Goal: Information Seeking & Learning: Get advice/opinions

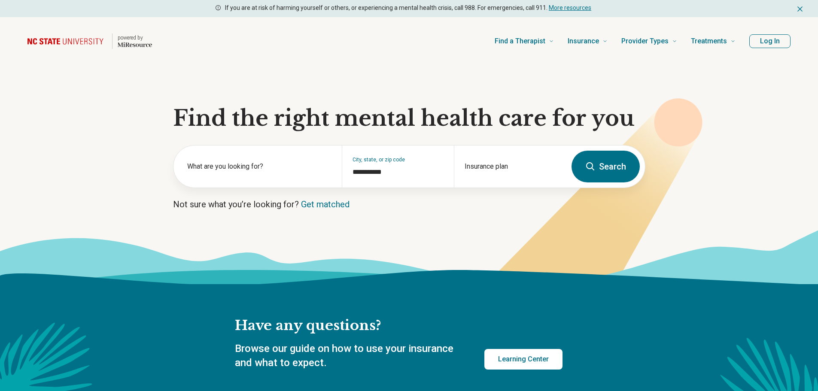
click at [781, 37] on button "Log In" at bounding box center [769, 41] width 41 height 14
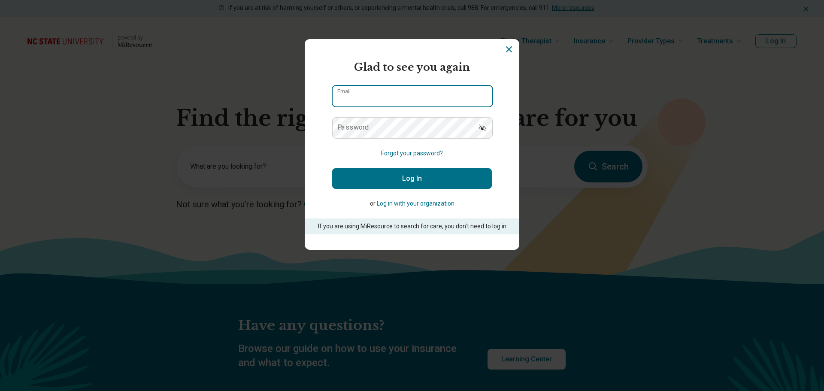
type input "**********"
click at [400, 183] on button "Log In" at bounding box center [412, 178] width 160 height 21
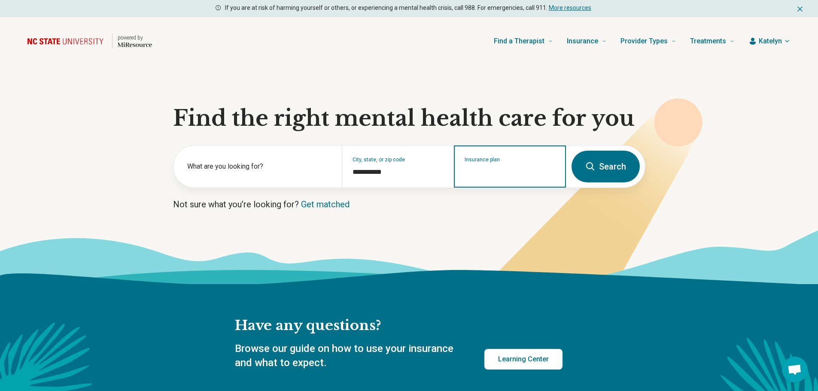
click at [505, 173] on input "Insurance plan" at bounding box center [510, 172] width 91 height 10
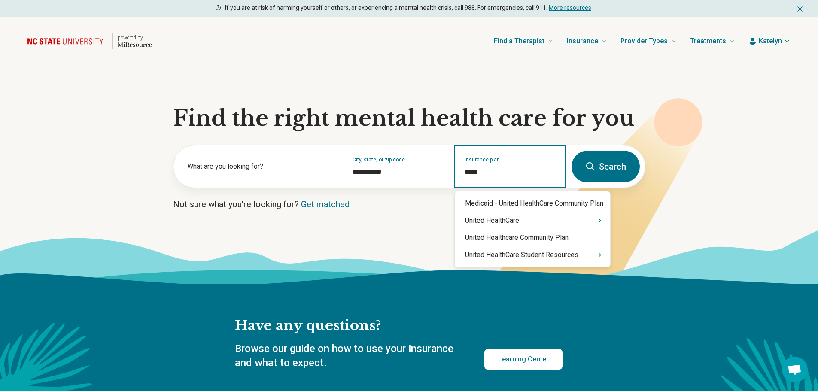
type input "******"
click at [593, 217] on div "United HealthCare" at bounding box center [532, 220] width 155 height 17
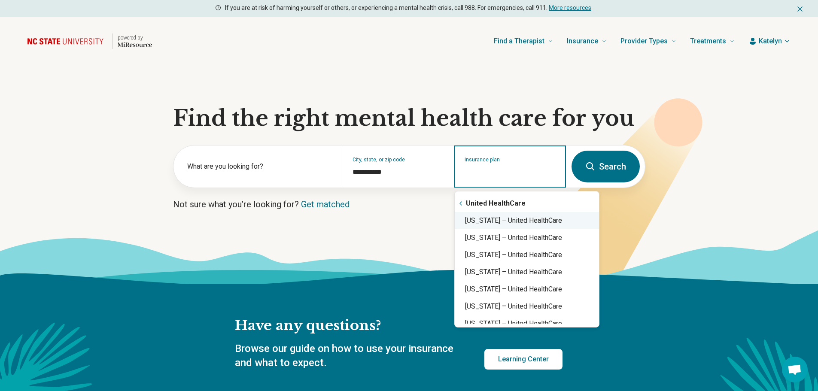
click at [593, 218] on div "North Carolina – United HealthCare" at bounding box center [527, 220] width 144 height 17
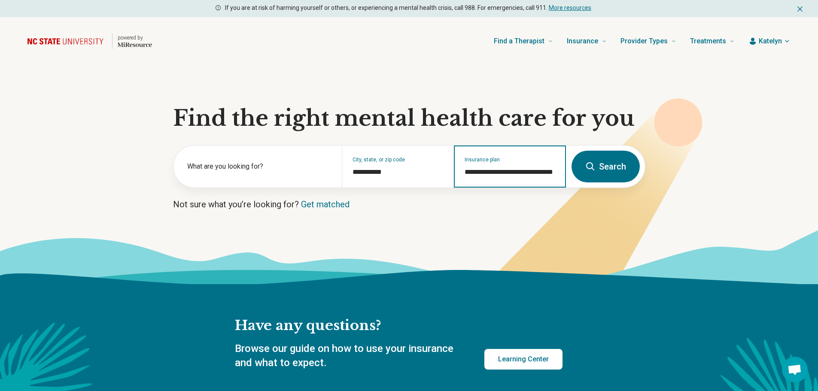
type input "**********"
click at [625, 165] on button "Search" at bounding box center [605, 167] width 68 height 32
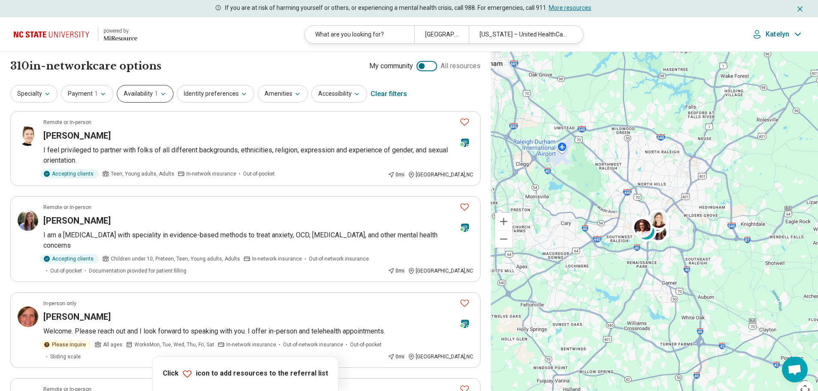
click at [155, 95] on span "1" at bounding box center [156, 93] width 3 height 9
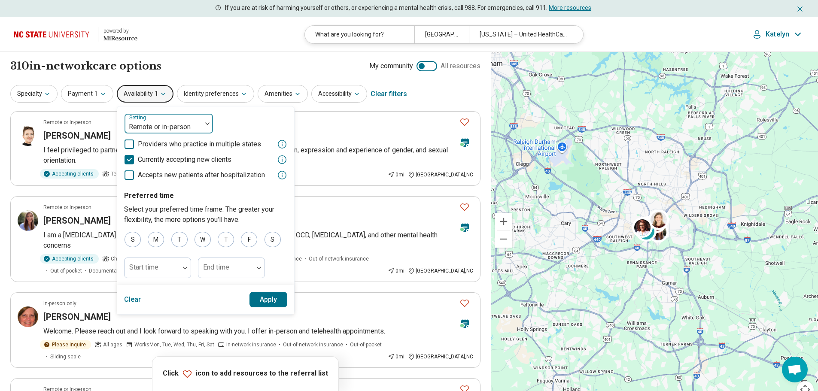
click at [198, 126] on div "Remote or in-person" at bounding box center [163, 123] width 77 height 19
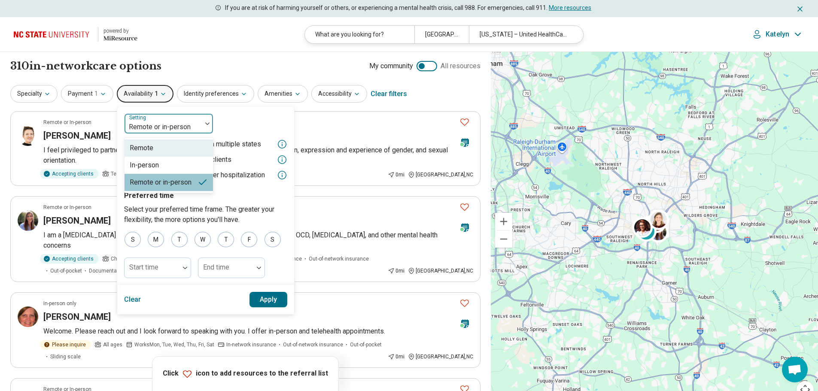
click at [189, 148] on div "Remote" at bounding box center [169, 148] width 88 height 17
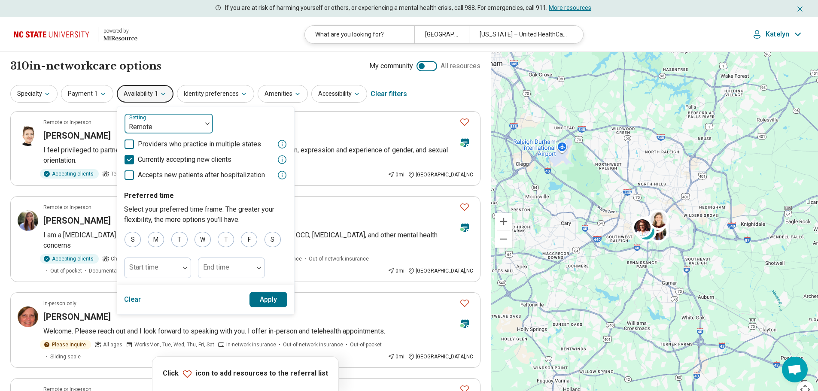
click at [189, 124] on div at bounding box center [163, 127] width 70 height 12
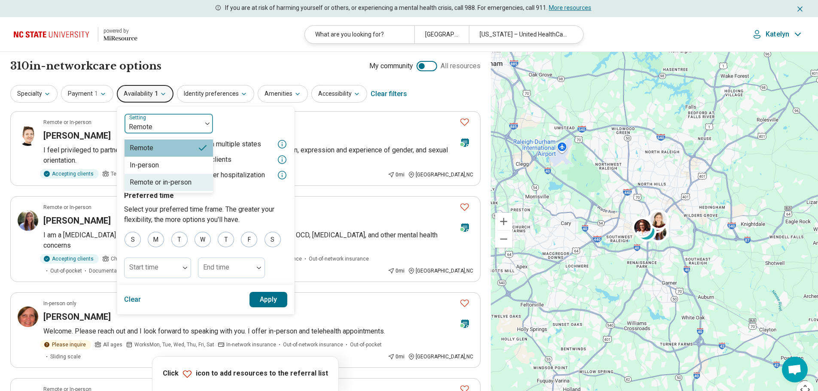
click at [174, 180] on div "Remote or in-person" at bounding box center [161, 182] width 62 height 10
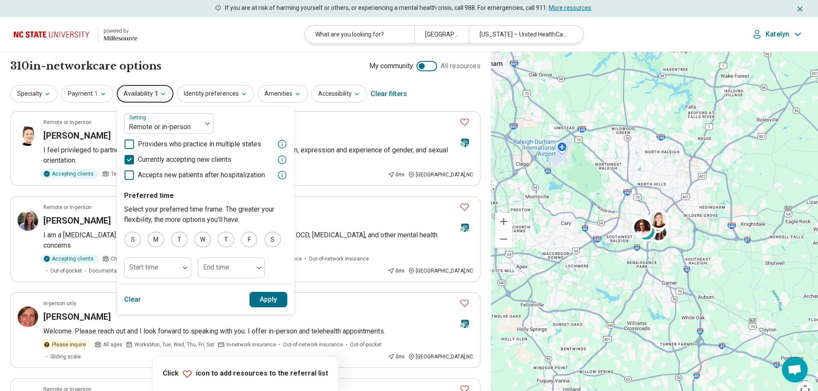
click at [268, 301] on button "Apply" at bounding box center [268, 299] width 38 height 15
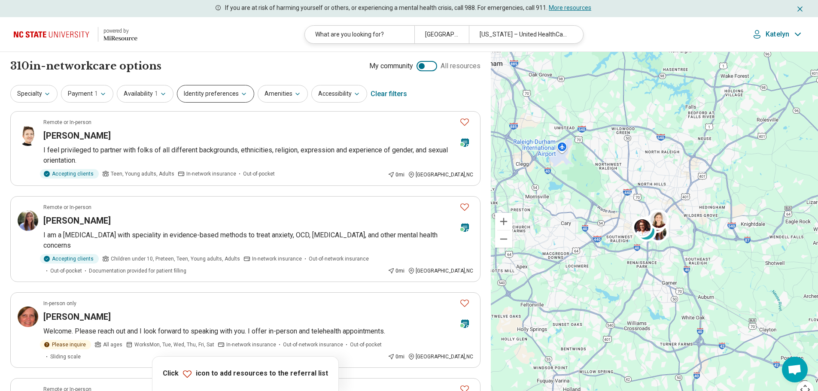
click at [198, 95] on button "Identity preferences" at bounding box center [215, 94] width 77 height 18
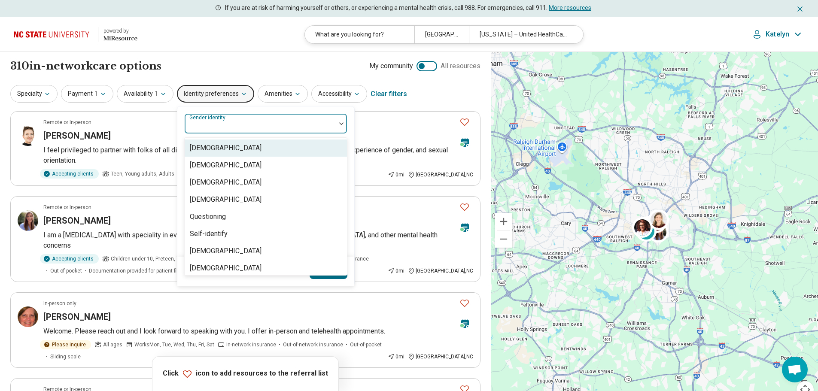
click at [219, 118] on div "Gender identity" at bounding box center [265, 123] width 163 height 21
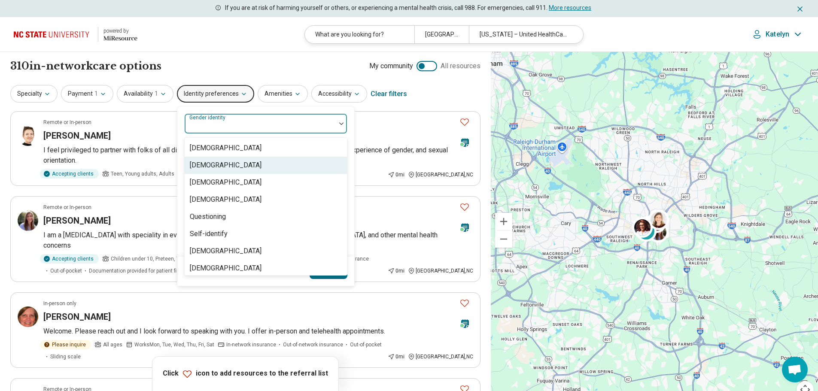
click at [263, 166] on div "[DEMOGRAPHIC_DATA]" at bounding box center [266, 165] width 162 height 17
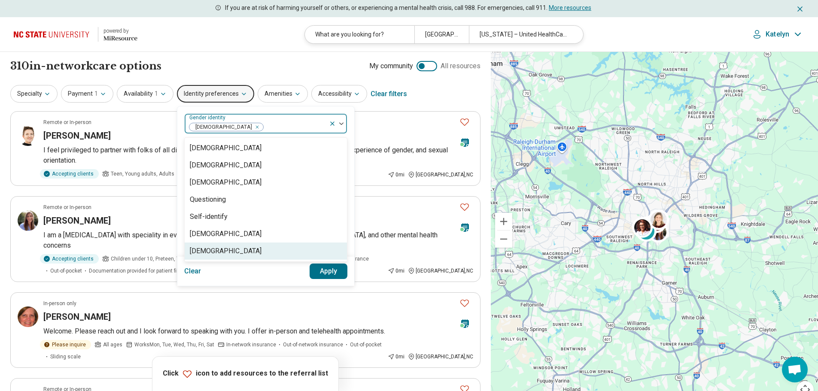
click at [333, 277] on button "Apply" at bounding box center [329, 271] width 38 height 15
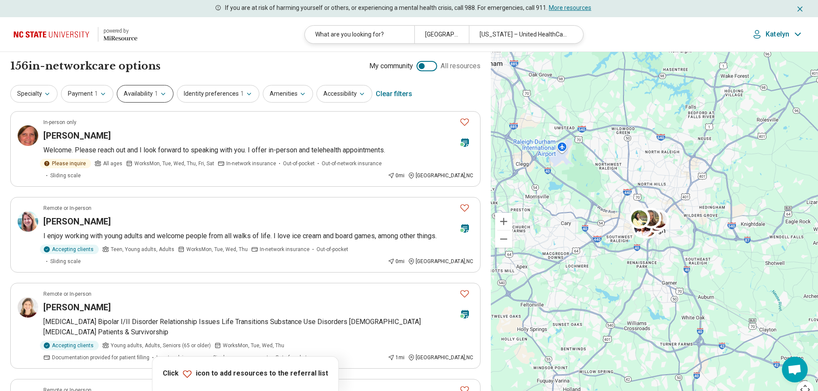
click at [155, 96] on span "1" at bounding box center [156, 93] width 3 height 9
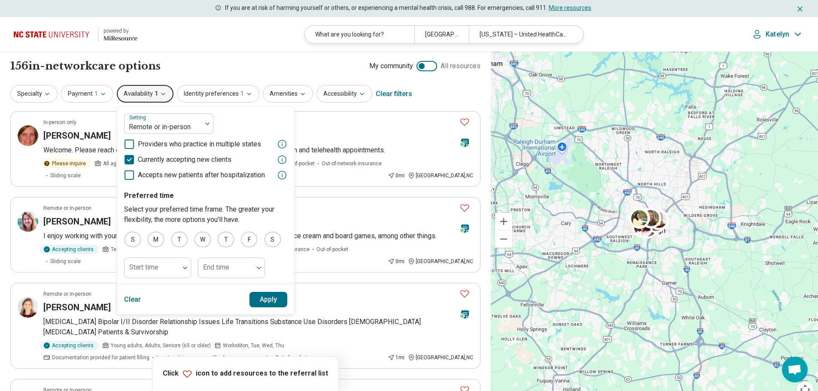
click at [155, 96] on span "1" at bounding box center [156, 93] width 3 height 9
click at [155, 92] on span "1" at bounding box center [156, 93] width 3 height 9
click at [176, 65] on div "156 in-network care options 156 in-network provider s My community All resources" at bounding box center [245, 66] width 470 height 15
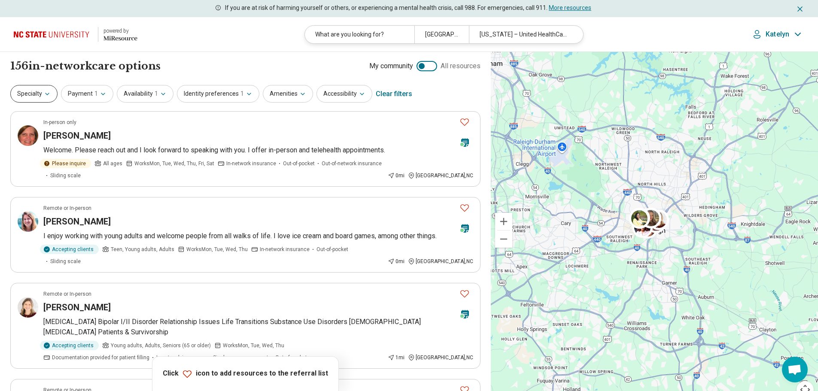
click at [31, 98] on button "Specialty" at bounding box center [33, 94] width 47 height 18
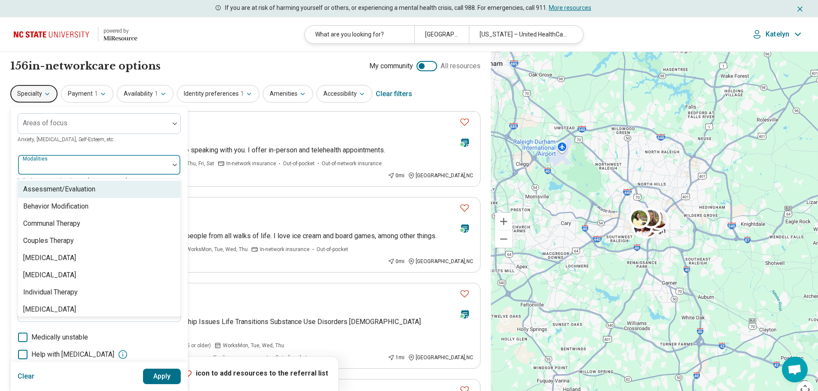
click at [136, 169] on div at bounding box center [93, 168] width 144 height 12
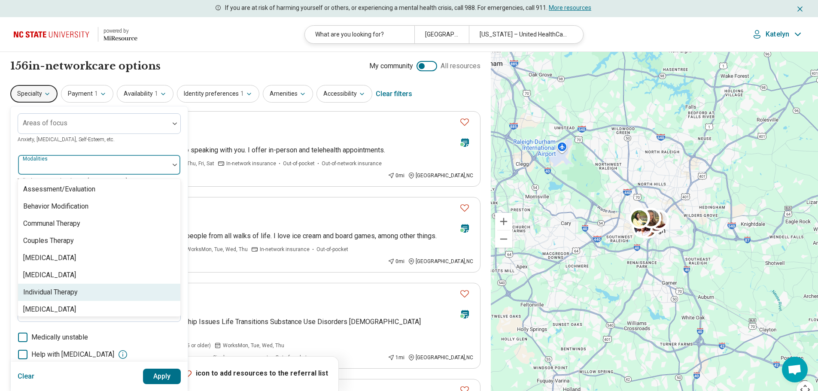
click at [112, 292] on div "Individual Therapy" at bounding box center [99, 292] width 162 height 17
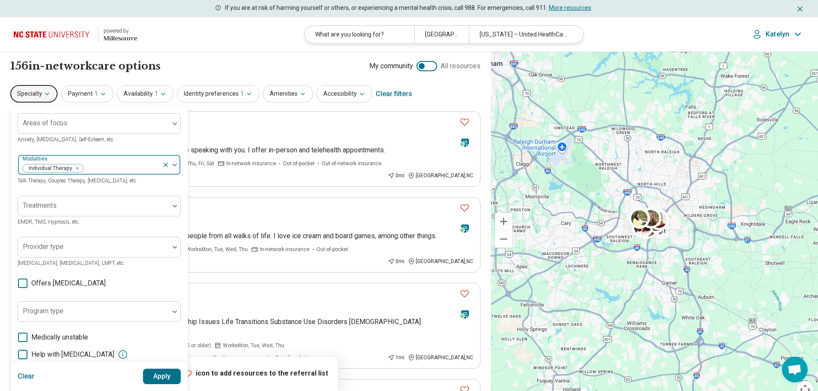
click at [107, 158] on div "Individual Therapy" at bounding box center [90, 164] width 144 height 19
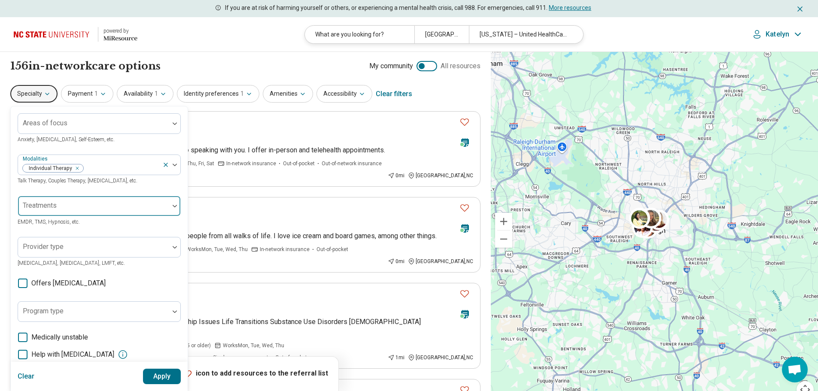
click at [103, 210] on div at bounding box center [93, 210] width 144 height 12
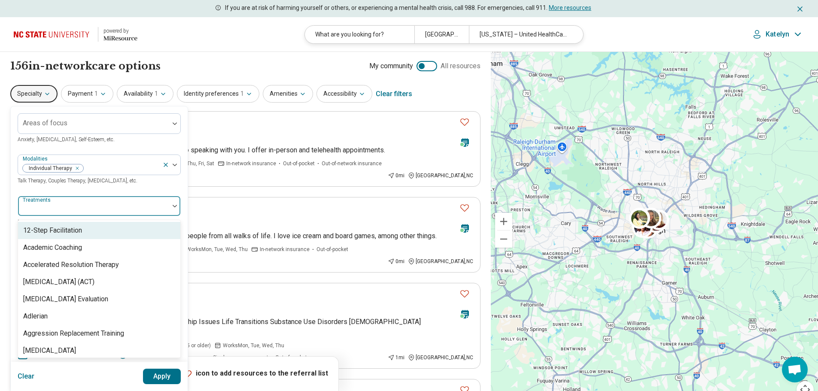
click at [102, 211] on div at bounding box center [93, 210] width 144 height 12
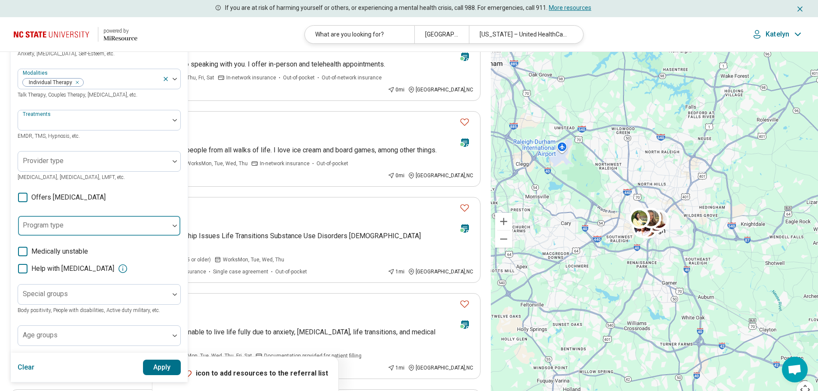
scroll to position [129, 0]
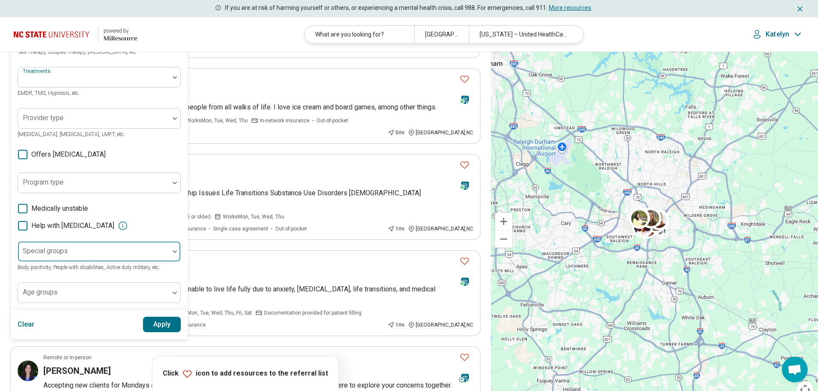
click at [97, 255] on div at bounding box center [93, 255] width 144 height 12
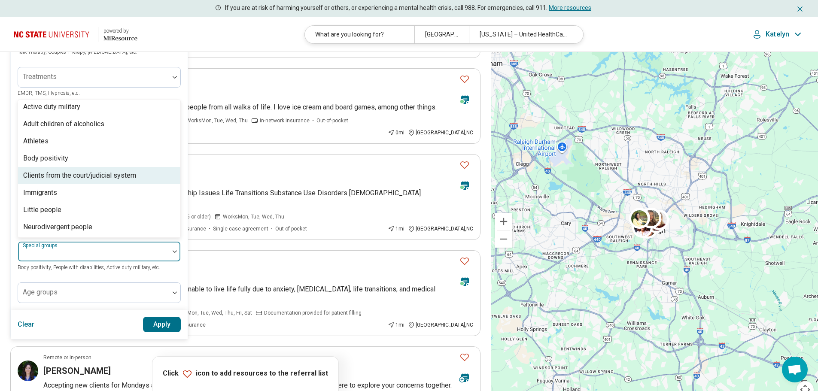
scroll to position [0, 0]
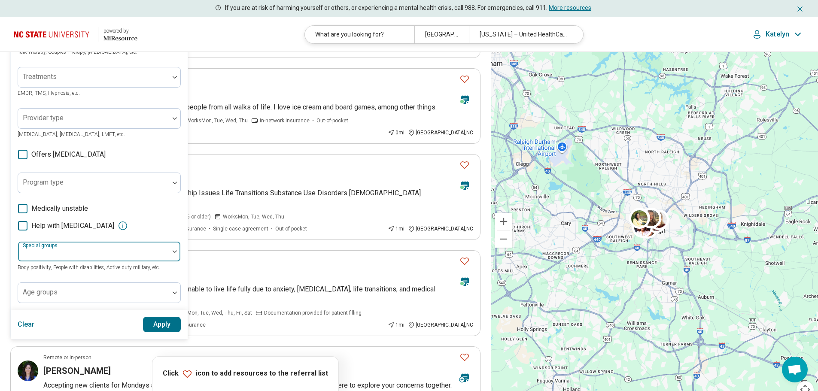
click at [102, 254] on div at bounding box center [93, 255] width 144 height 12
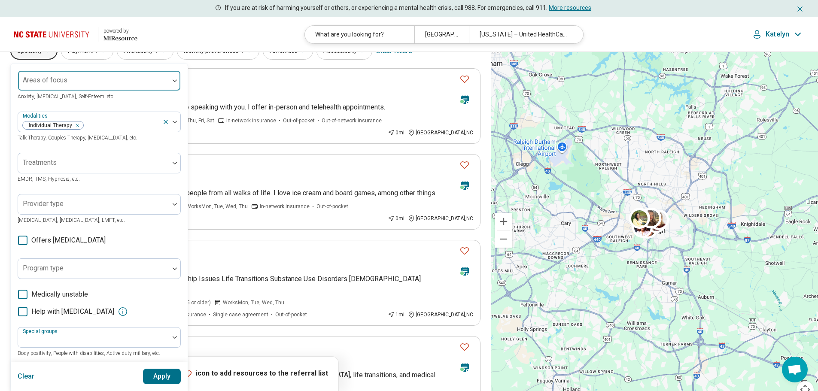
click at [104, 81] on div at bounding box center [93, 84] width 144 height 12
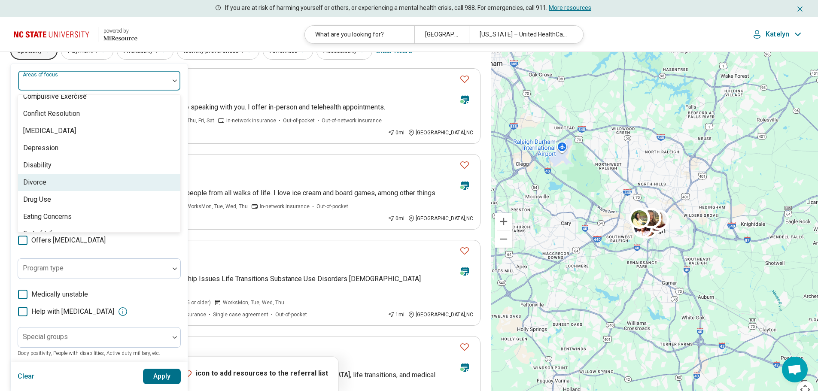
scroll to position [601, 0]
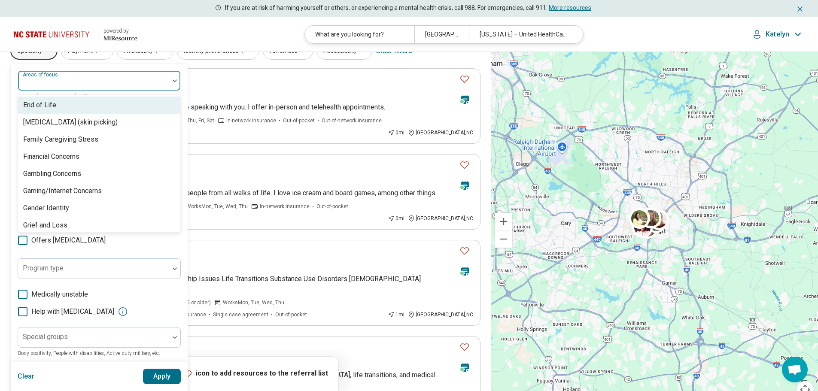
click at [131, 75] on div at bounding box center [93, 80] width 151 height 19
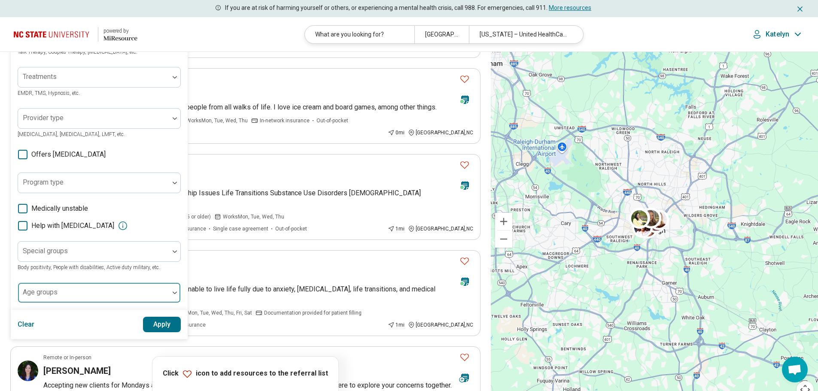
scroll to position [172, 0]
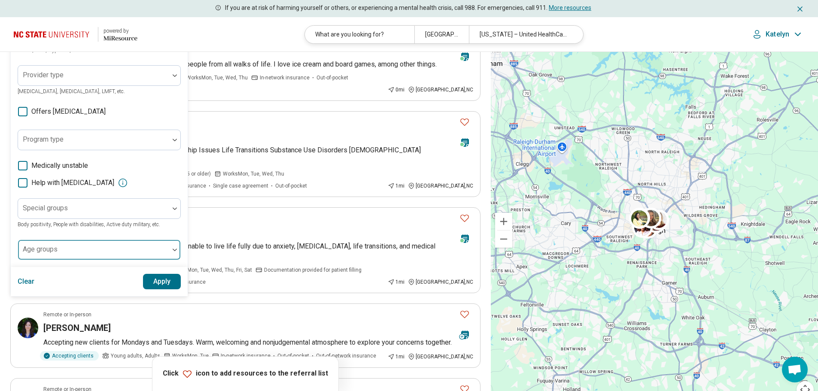
click at [87, 251] on div at bounding box center [93, 253] width 144 height 12
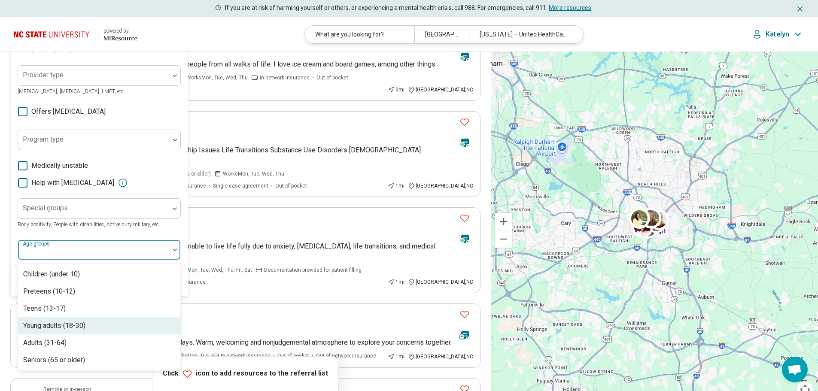
click at [94, 328] on div "Young adults (18-30)" at bounding box center [99, 325] width 162 height 17
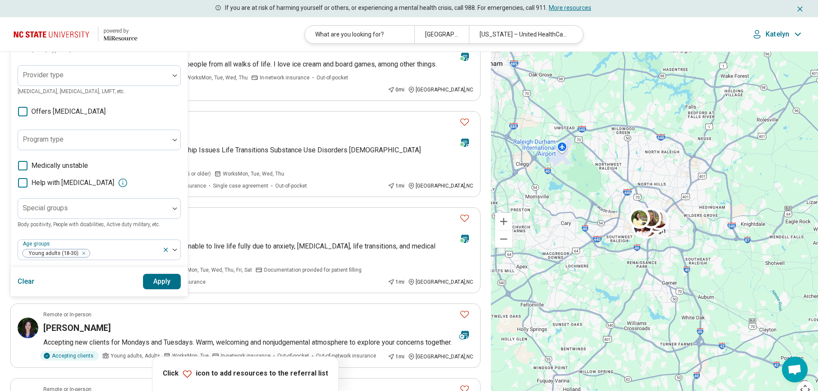
click at [167, 226] on div "Special groups Body positivity, People with disabilities, Active duty military,…" at bounding box center [99, 213] width 163 height 31
click at [159, 279] on button "Apply" at bounding box center [162, 281] width 38 height 15
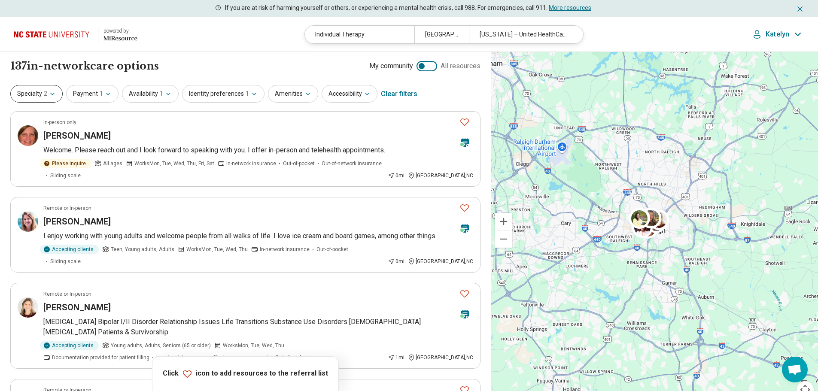
click at [57, 99] on button "Specialty 2" at bounding box center [36, 94] width 52 height 18
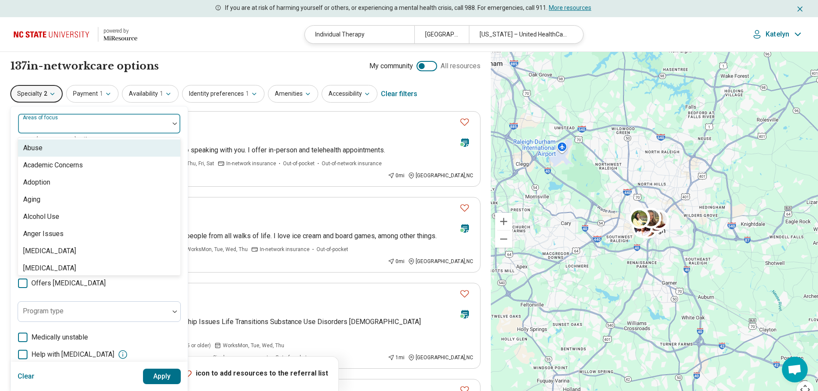
click at [86, 126] on div at bounding box center [93, 127] width 144 height 12
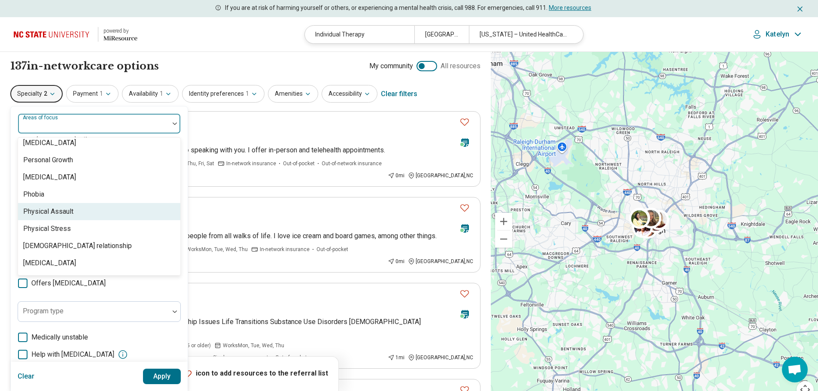
scroll to position [1089, 0]
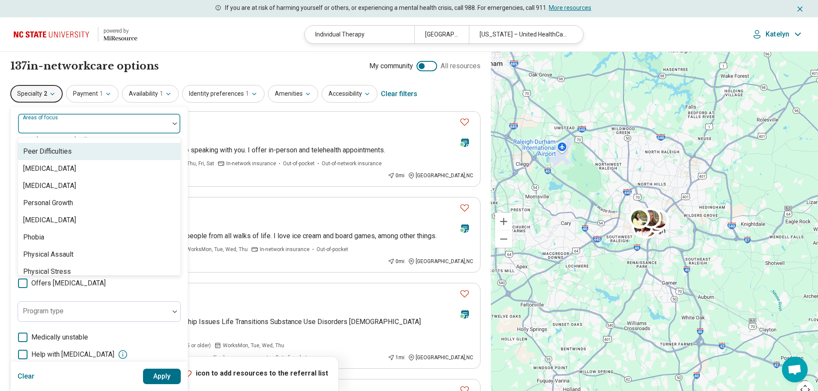
click at [156, 151] on div "Peer Difficulties" at bounding box center [99, 151] width 162 height 17
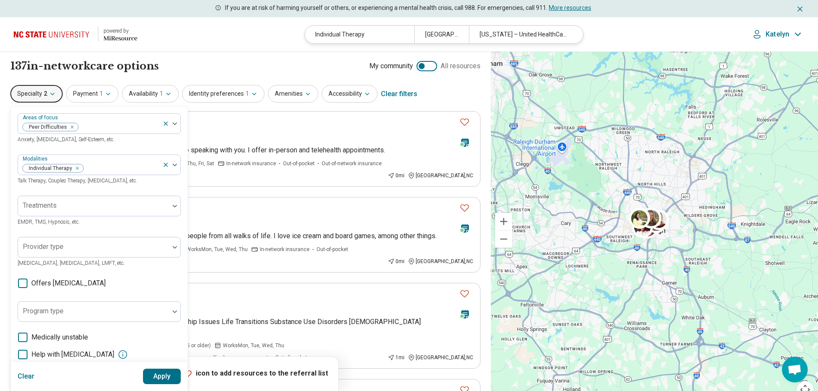
click at [157, 380] on button "Apply" at bounding box center [162, 376] width 38 height 15
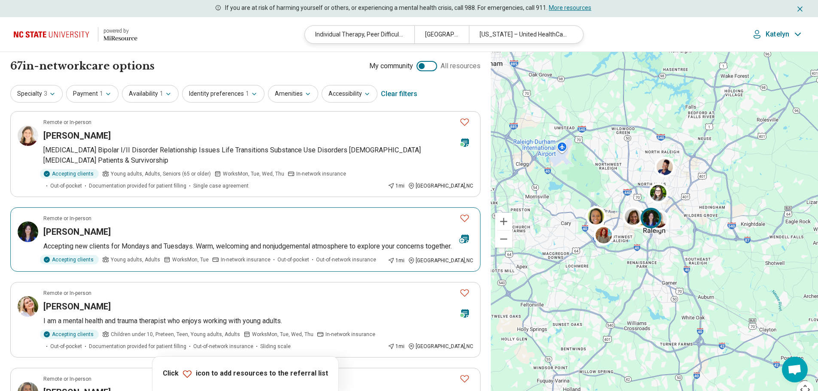
scroll to position [43, 0]
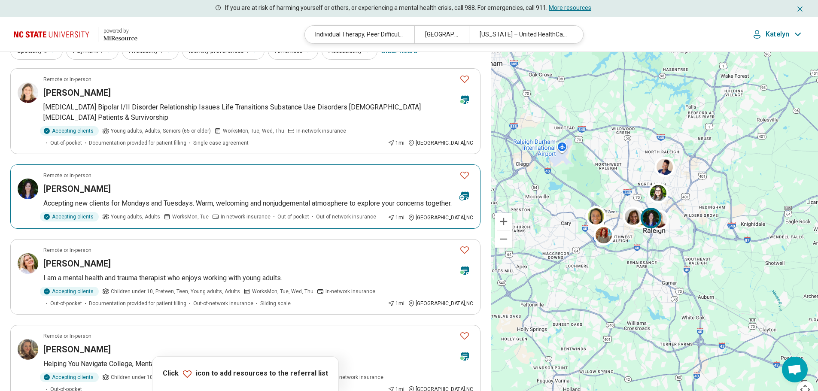
click at [244, 203] on p "Accepting new clients for Mondays and Tuesdays. Warm, welcoming and nonjudgemen…" at bounding box center [258, 203] width 430 height 10
click at [228, 104] on p "Depression Anxiety Bipolar I/II Disorder Relationship Issues Life Transitions S…" at bounding box center [258, 112] width 430 height 21
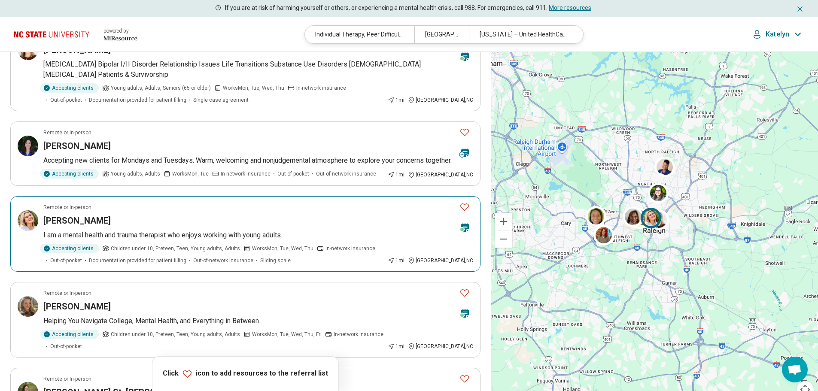
click at [312, 211] on div "Remote or In-person" at bounding box center [247, 208] width 409 height 8
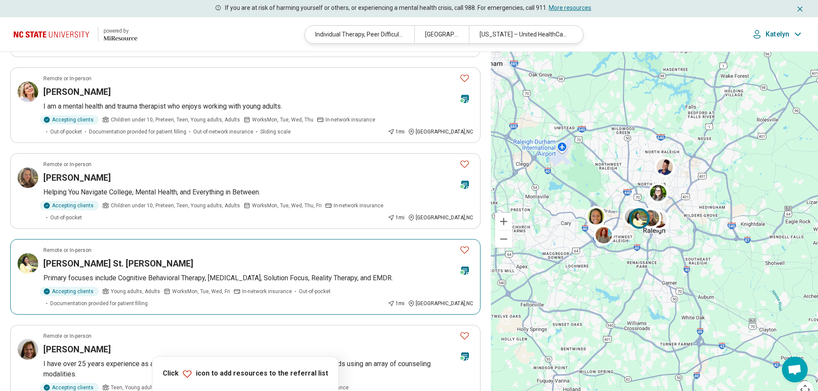
scroll to position [301, 0]
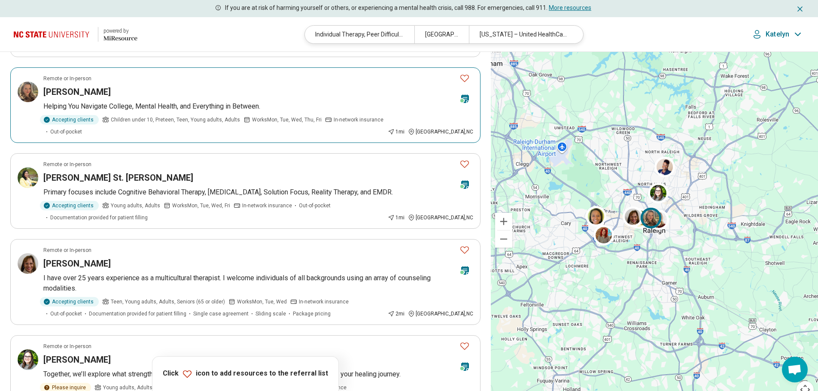
click at [317, 98] on div "Madison Bowman" at bounding box center [247, 92] width 409 height 12
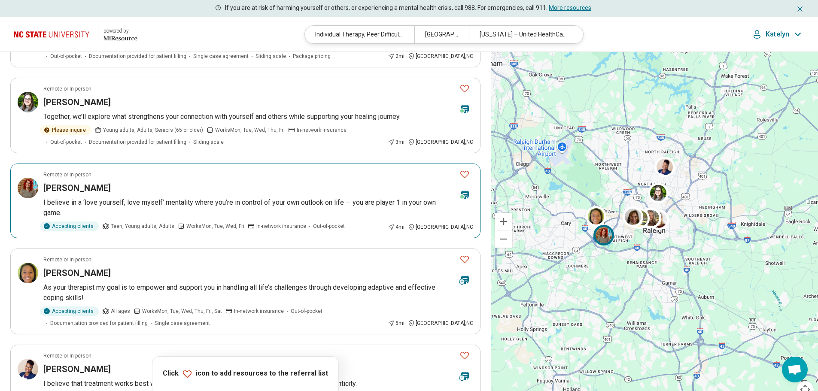
scroll to position [386, 0]
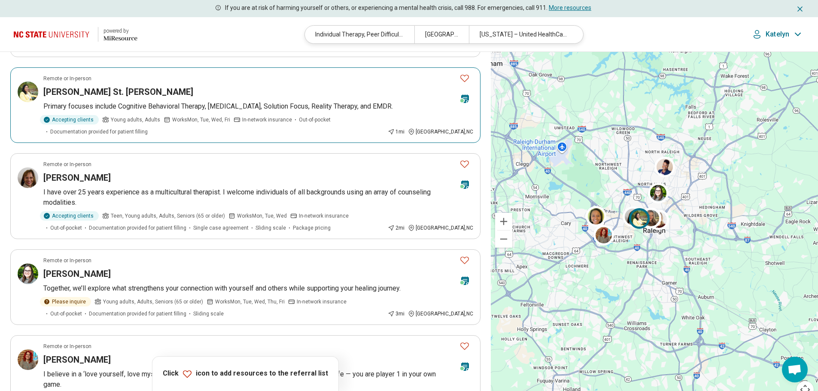
click at [328, 112] on p "Primary focuses include Cognitive Behavioral Therapy, Trauma Focused Cognitive …" at bounding box center [258, 106] width 430 height 10
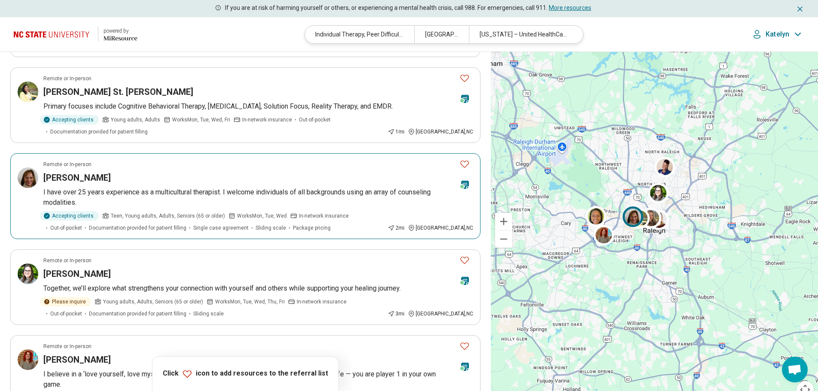
click at [223, 195] on article "Remote or In-person Angeline Woodson I have over 25 years experience as a multi…" at bounding box center [245, 196] width 470 height 86
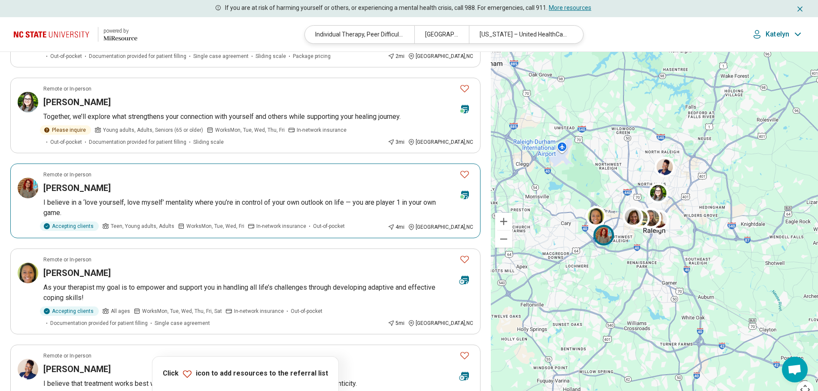
scroll to position [644, 0]
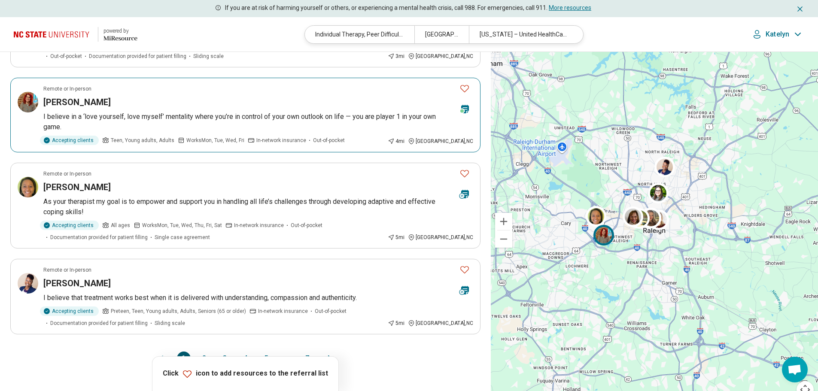
click at [296, 108] on div "[PERSON_NAME]" at bounding box center [247, 102] width 409 height 12
click at [238, 193] on div "Rachael Everett" at bounding box center [247, 187] width 409 height 12
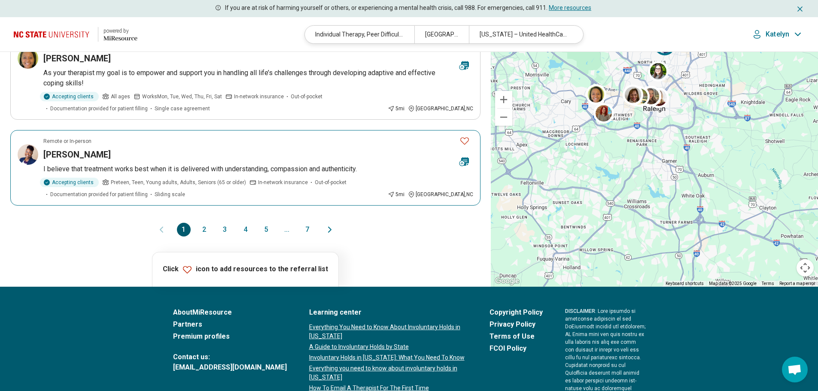
click at [263, 161] on div "Qiana Jones" at bounding box center [247, 155] width 409 height 12
click at [201, 237] on button "2" at bounding box center [205, 230] width 14 height 14
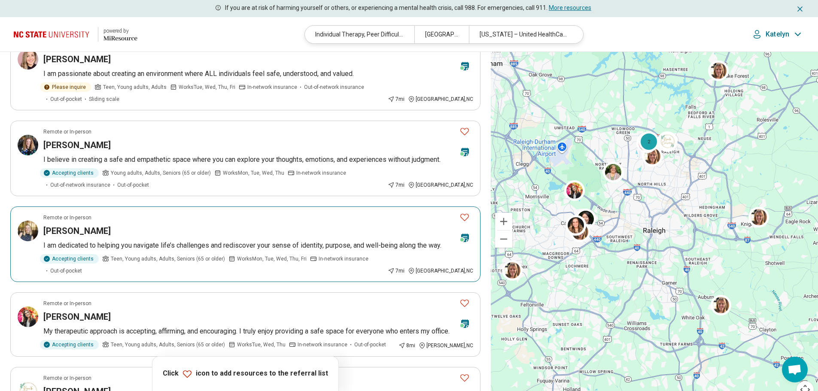
scroll to position [601, 0]
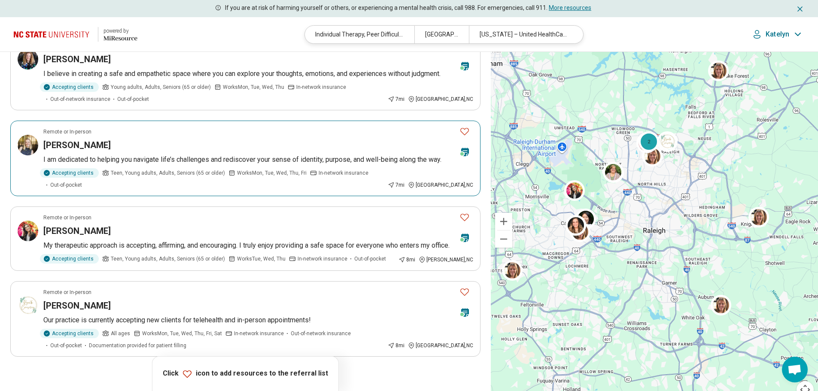
click at [303, 148] on div "Jessica Stutz" at bounding box center [247, 145] width 409 height 12
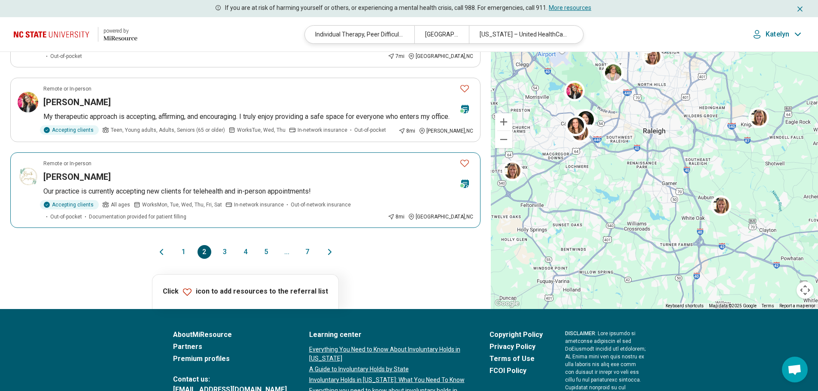
scroll to position [644, 0]
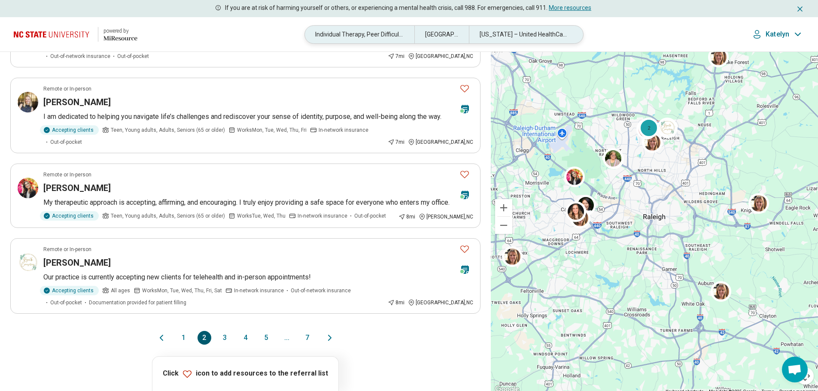
click at [337, 35] on div "Individual Therapy, Peer Difficulties" at bounding box center [359, 35] width 109 height 18
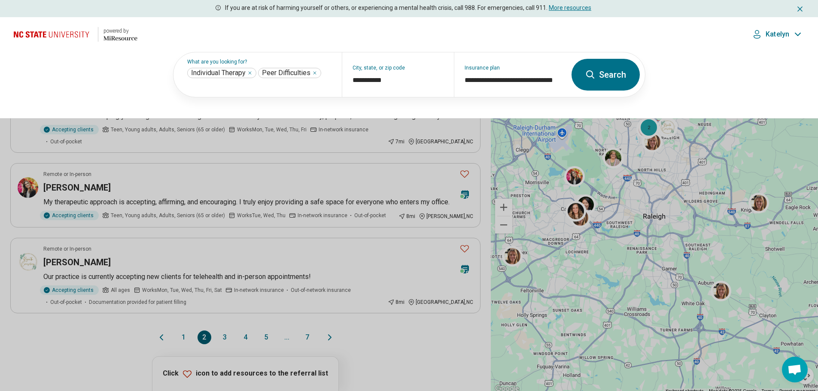
scroll to position [644, 0]
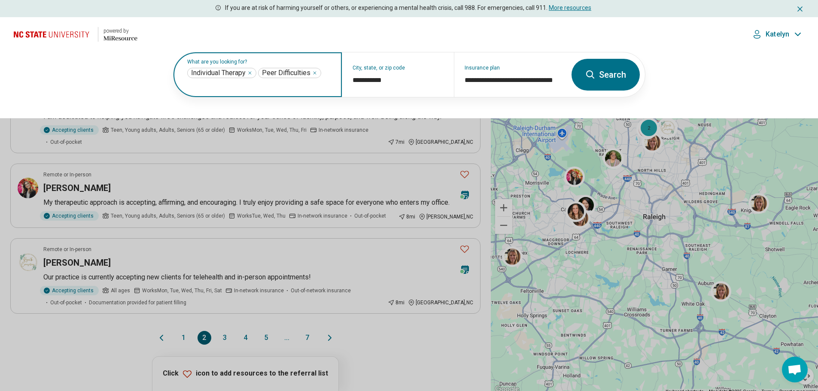
click at [249, 71] on icon "Remove" at bounding box center [249, 72] width 5 height 5
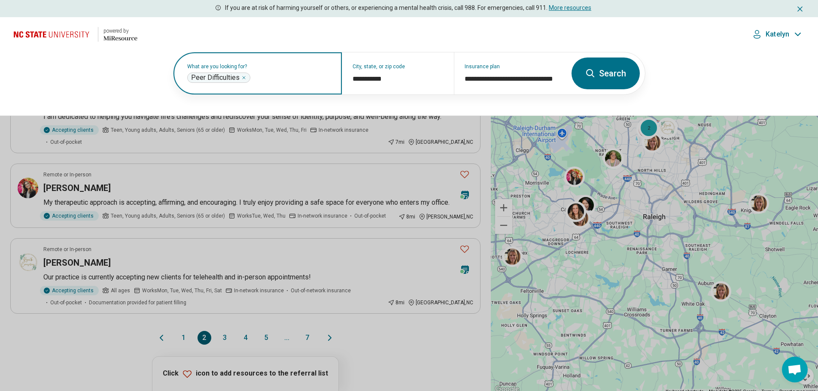
click at [245, 76] on div "**********" at bounding box center [218, 78] width 63 height 10
click at [244, 76] on icon "Remove" at bounding box center [243, 77] width 5 height 5
click at [243, 69] on label "What are you looking for?" at bounding box center [259, 66] width 144 height 5
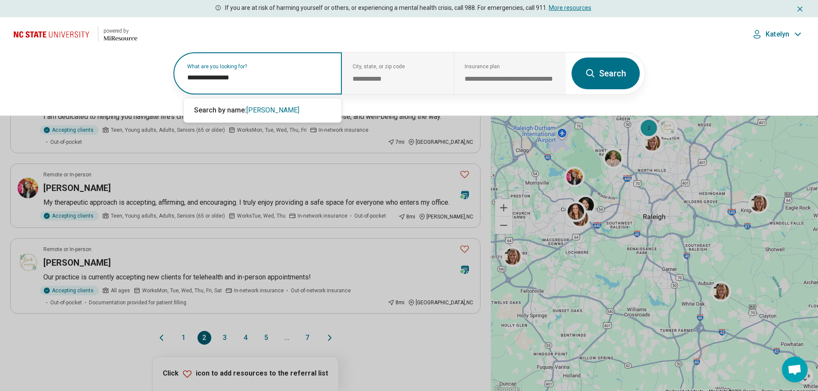
type input "**********"
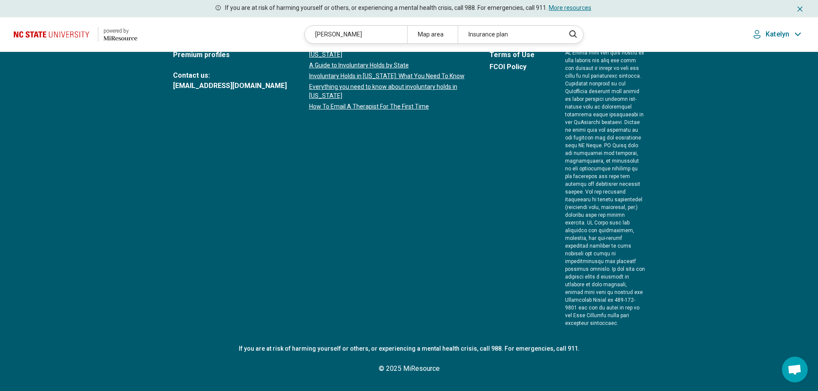
scroll to position [0, 0]
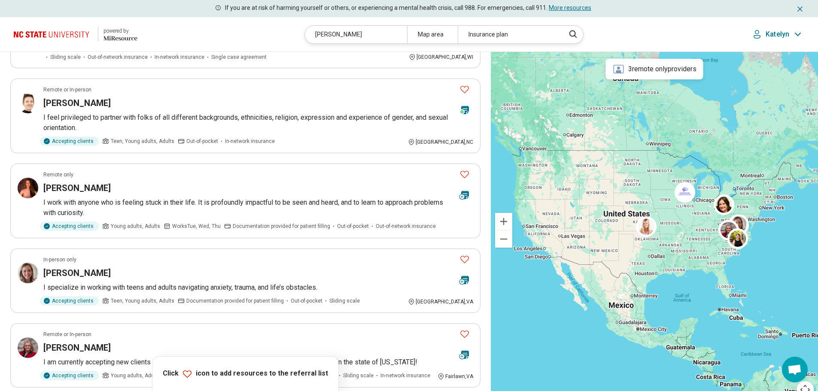
scroll to position [172, 0]
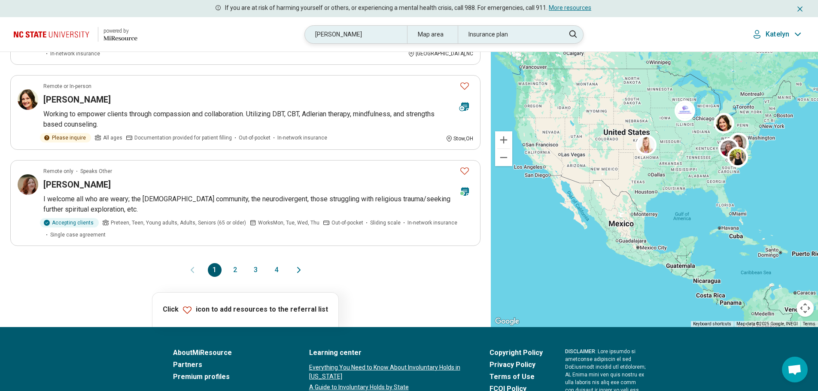
click at [512, 31] on div "Insurance plan" at bounding box center [509, 35] width 102 height 18
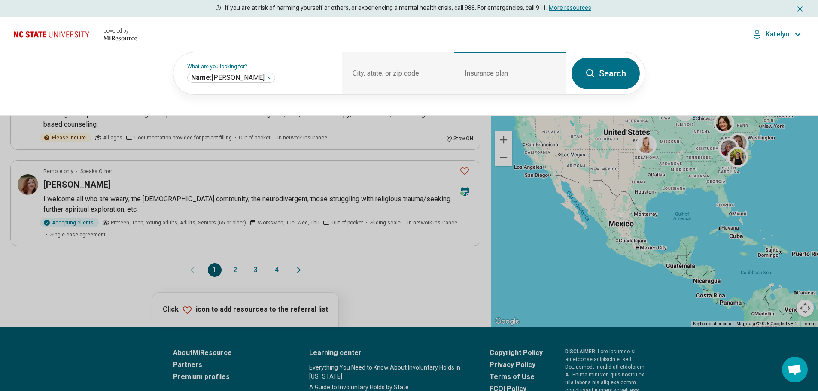
click at [520, 74] on div "Insurance plan" at bounding box center [510, 73] width 112 height 42
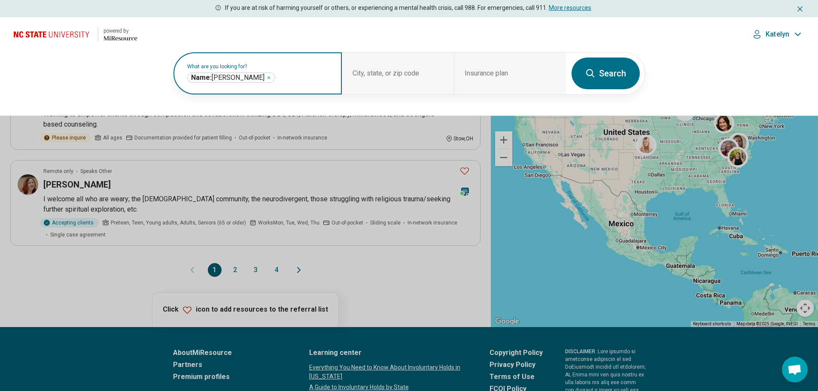
click at [295, 77] on input "text" at bounding box center [304, 78] width 55 height 10
click at [268, 77] on icon "Remove" at bounding box center [268, 77] width 3 height 3
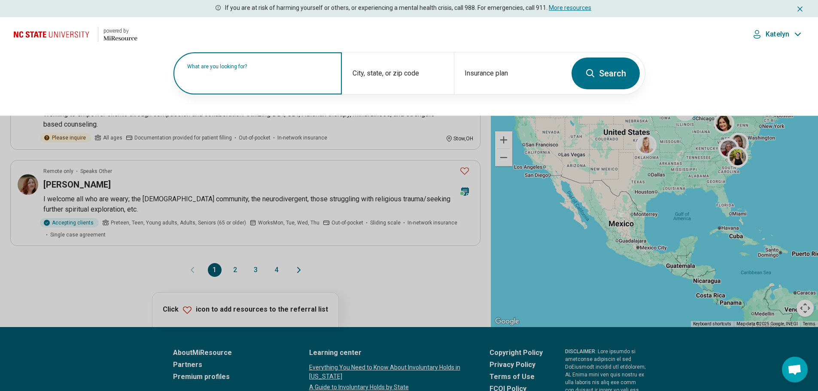
click at [399, 261] on button at bounding box center [409, 195] width 818 height 391
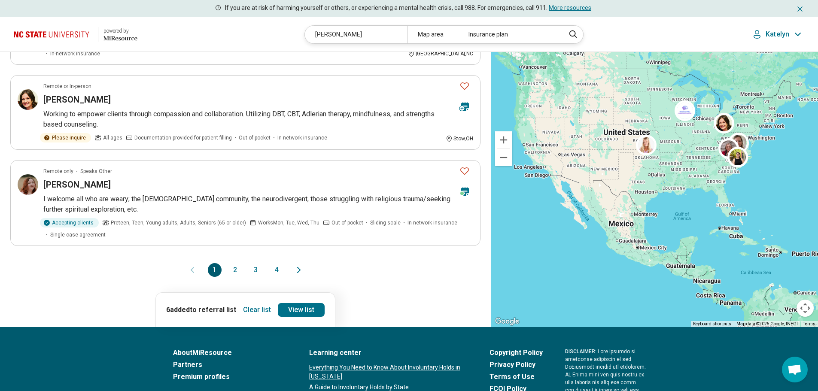
click at [71, 34] on img at bounding box center [53, 34] width 79 height 21
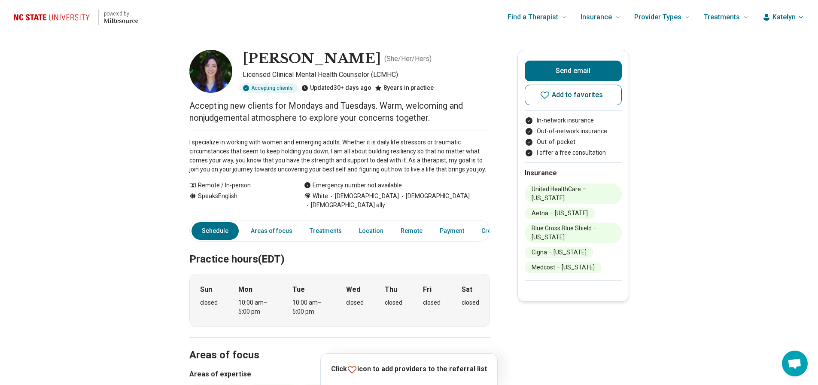
click at [576, 94] on span "Add to favorites" at bounding box center [578, 94] width 52 height 7
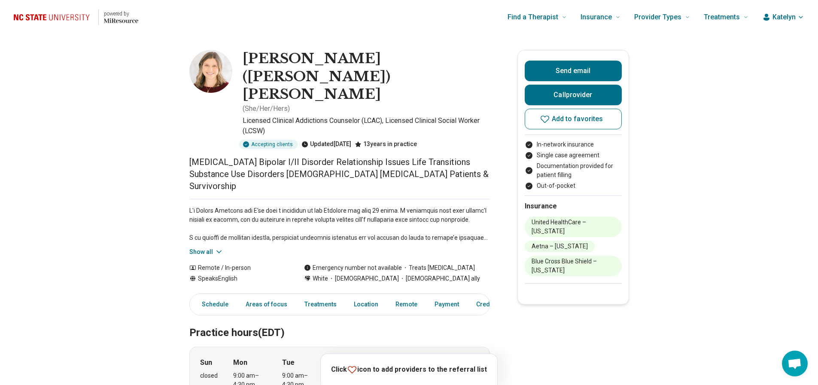
click at [210, 247] on button "Show all" at bounding box center [206, 251] width 34 height 9
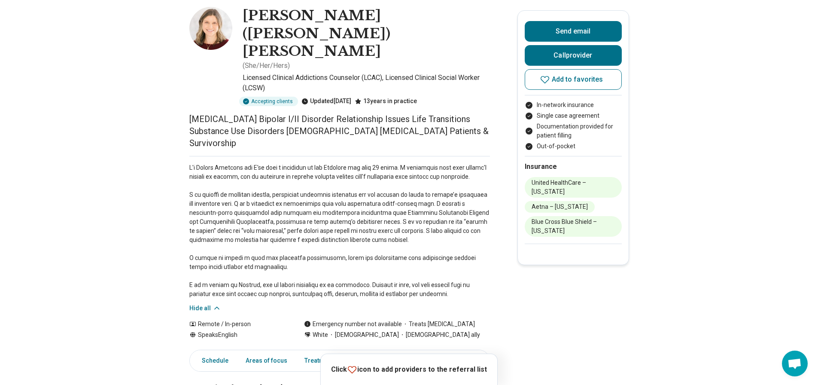
scroll to position [86, 0]
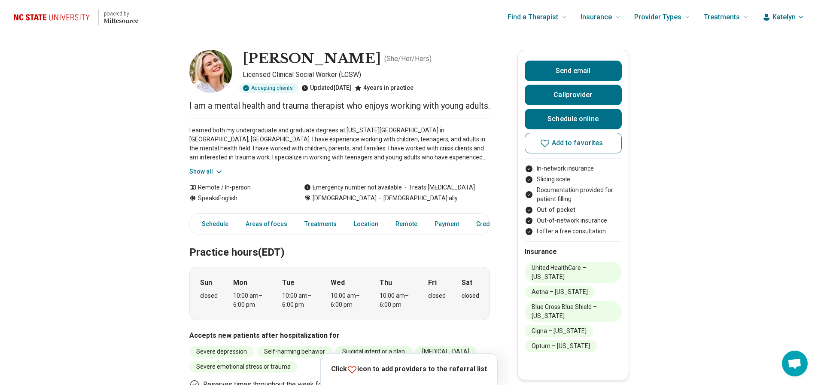
click at [219, 176] on icon at bounding box center [219, 171] width 9 height 9
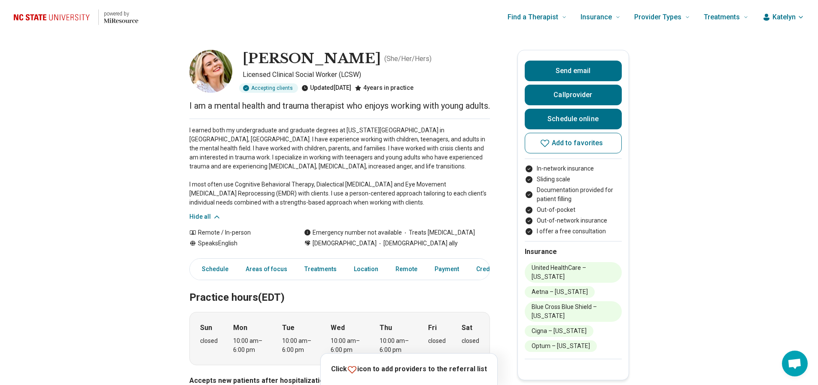
scroll to position [43, 0]
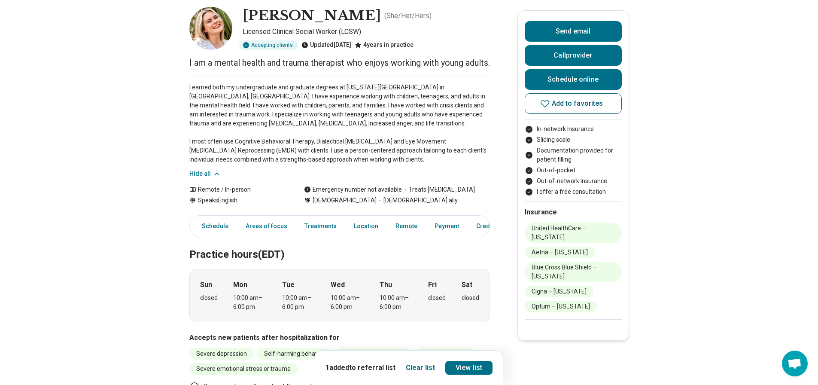
click at [563, 106] on span "Add to favorites" at bounding box center [578, 103] width 52 height 7
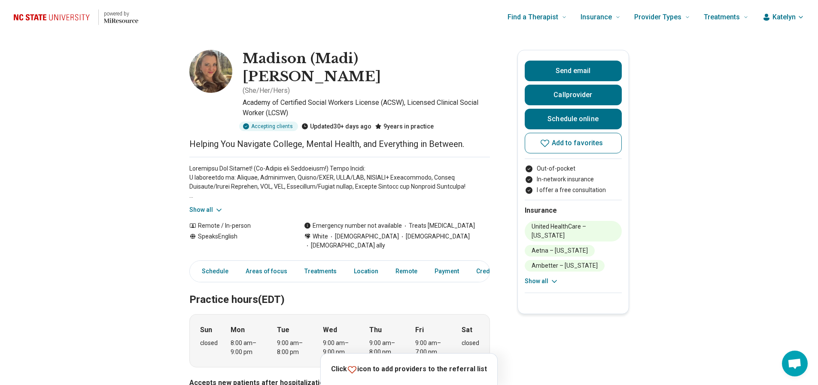
scroll to position [43, 0]
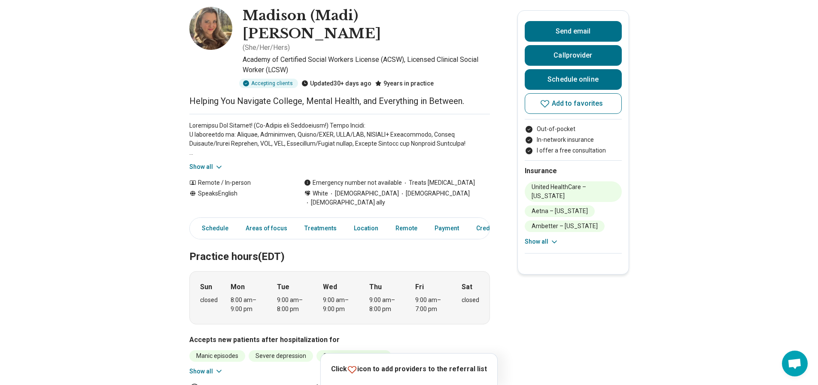
click at [210, 162] on button "Show all" at bounding box center [206, 166] width 34 height 9
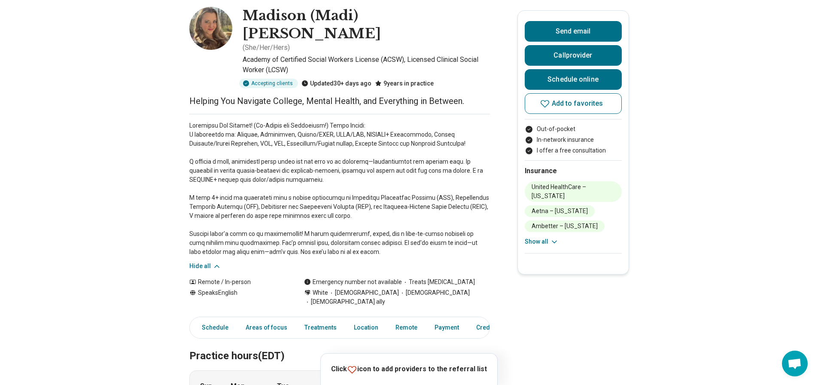
scroll to position [86, 0]
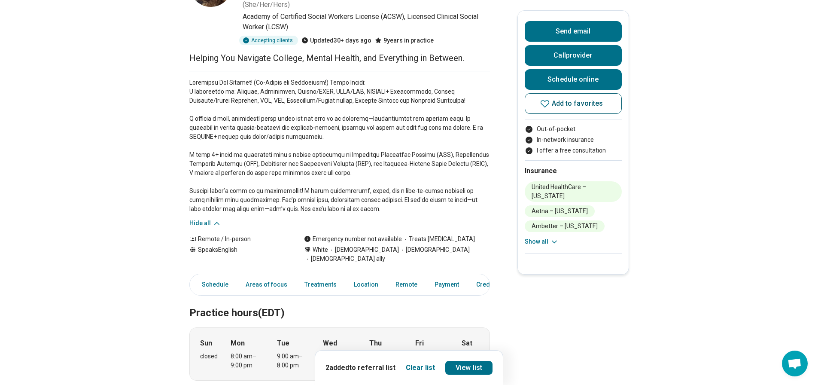
click at [560, 113] on button "Add to favorites" at bounding box center [573, 103] width 97 height 21
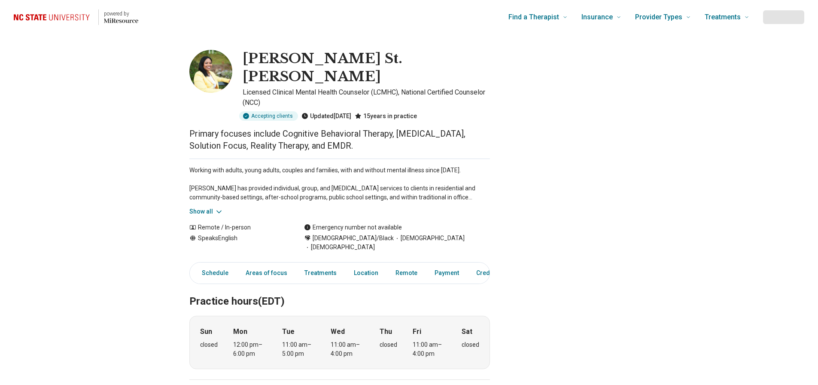
scroll to position [43, 0]
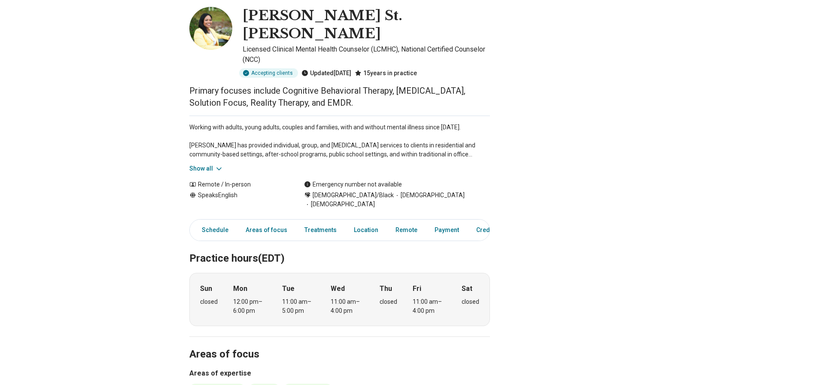
click at [206, 164] on button "Show all" at bounding box center [206, 168] width 34 height 9
click at [219, 164] on icon at bounding box center [219, 168] width 9 height 9
click at [207, 164] on button "Show all" at bounding box center [206, 168] width 34 height 9
click at [198, 148] on div "Working with adults, young adults, couples and families, with and without menta…" at bounding box center [339, 144] width 301 height 58
click at [199, 164] on button "Show all" at bounding box center [206, 168] width 34 height 9
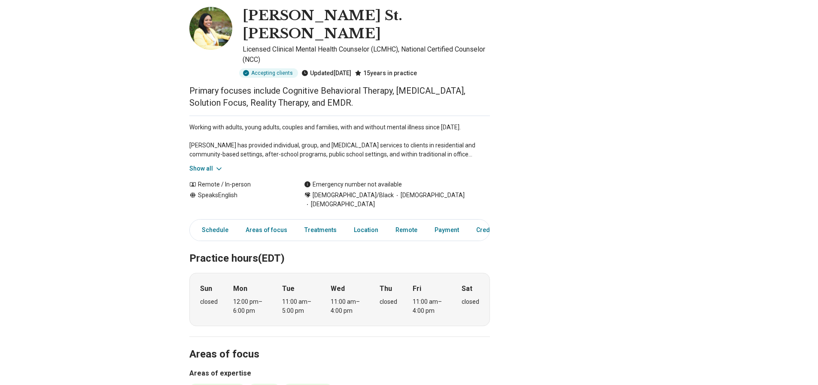
click at [198, 164] on button "Show all" at bounding box center [206, 168] width 34 height 9
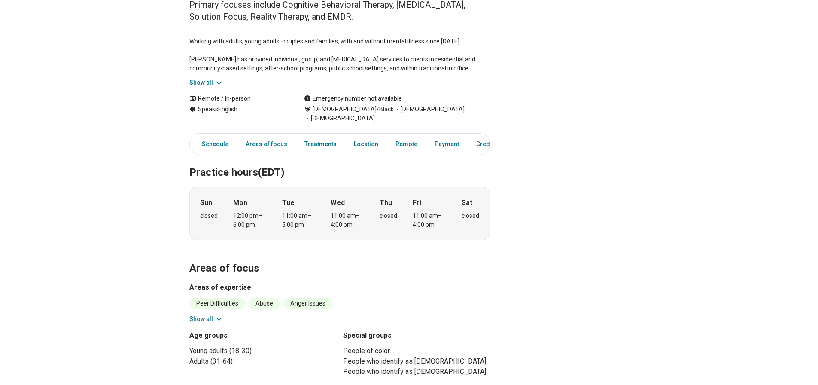
scroll to position [0, 0]
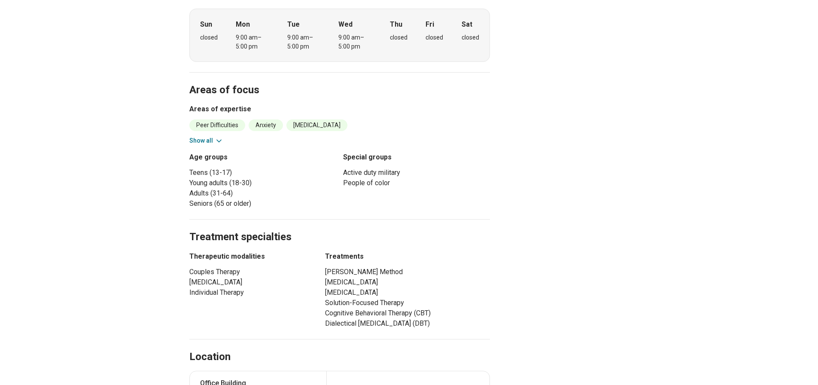
scroll to position [301, 0]
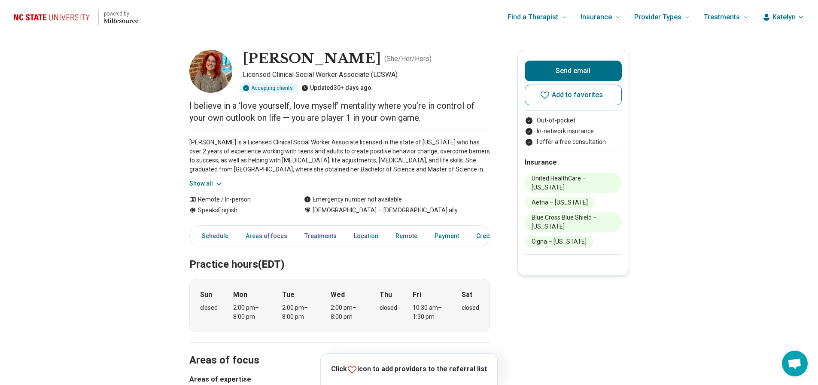
click at [209, 183] on button "Show all" at bounding box center [206, 183] width 34 height 9
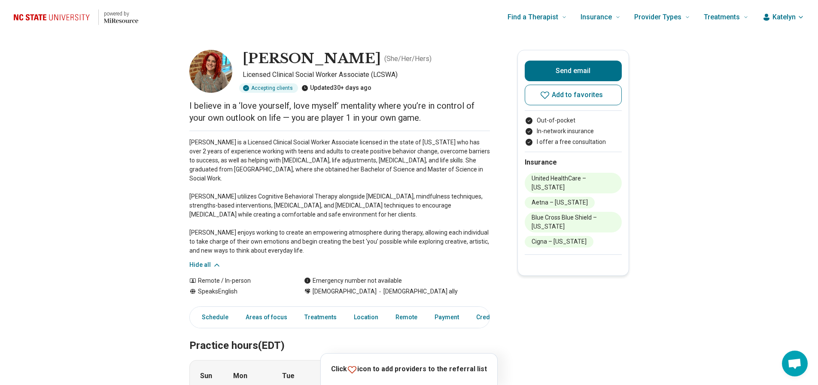
scroll to position [43, 0]
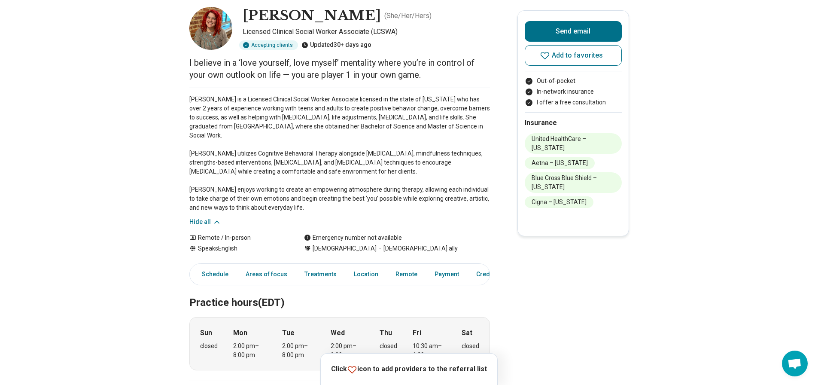
drag, startPoint x: 186, startPoint y: 114, endPoint x: 491, endPoint y: 207, distance: 318.1
click at [490, 210] on p "[PERSON_NAME] is a Licensed Clinical Social Worker Associate licensed in the st…" at bounding box center [339, 153] width 301 height 117
click at [568, 55] on span "Add to favorites" at bounding box center [578, 55] width 52 height 7
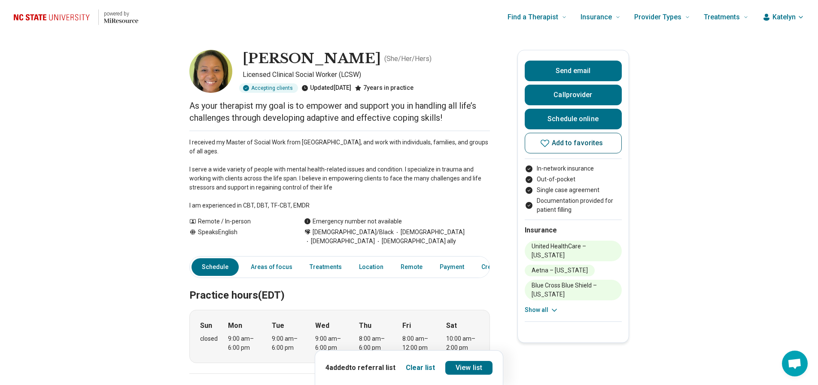
click at [577, 146] on span "Add to favorites" at bounding box center [578, 143] width 52 height 7
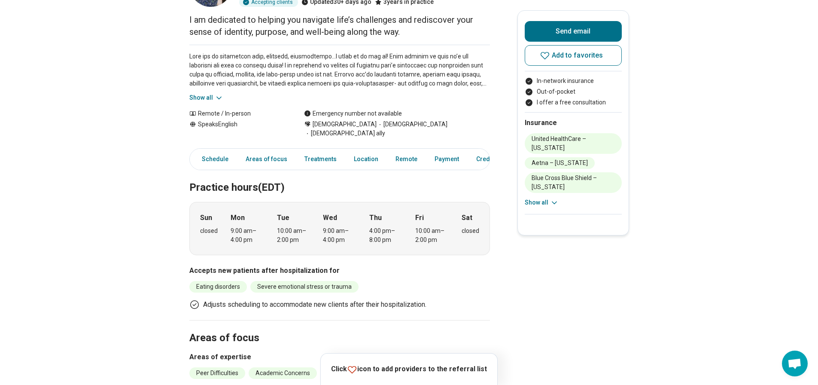
scroll to position [43, 0]
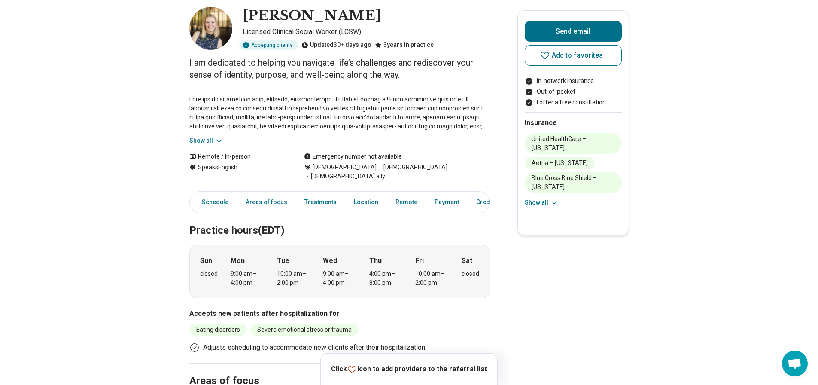
click at [219, 143] on icon at bounding box center [219, 141] width 9 height 9
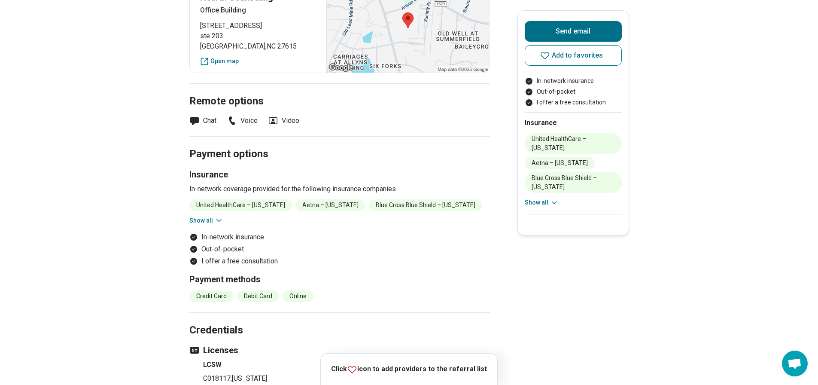
scroll to position [601, 0]
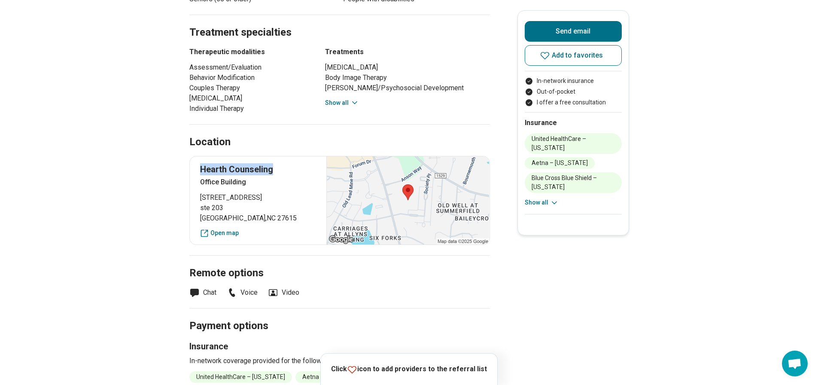
drag, startPoint x: 206, startPoint y: 158, endPoint x: 278, endPoint y: 158, distance: 72.6
click at [278, 163] on p "Hearth Counseling" at bounding box center [258, 169] width 116 height 12
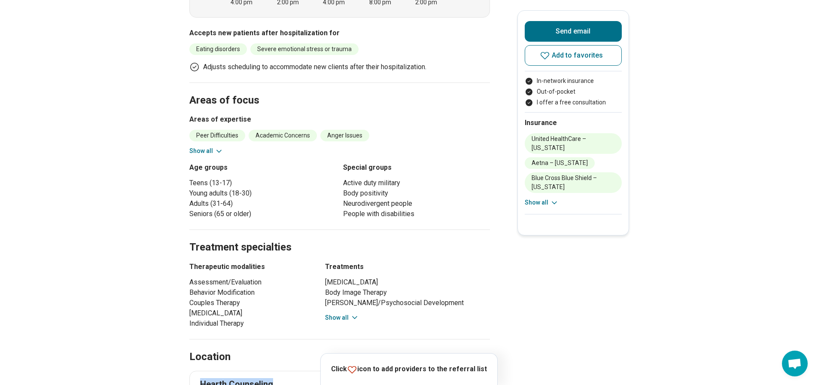
scroll to position [172, 0]
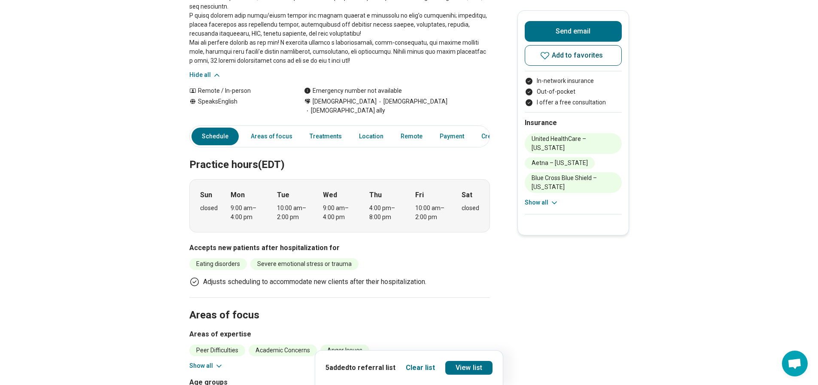
click at [567, 54] on span "Add to favorites" at bounding box center [578, 55] width 52 height 7
click at [465, 368] on link "View list" at bounding box center [468, 368] width 47 height 14
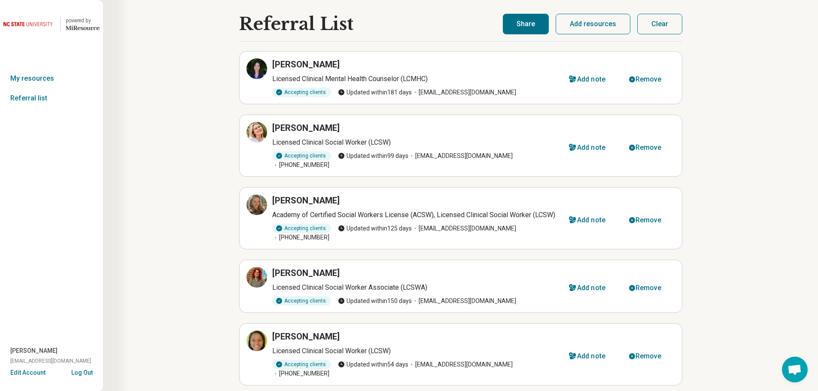
click at [128, 144] on div "Referral List Christine Wilson Licensed Clinical Mental Health Counselor (LCMHC…" at bounding box center [460, 249] width 715 height 498
click at [528, 27] on button "Share" at bounding box center [526, 24] width 46 height 21
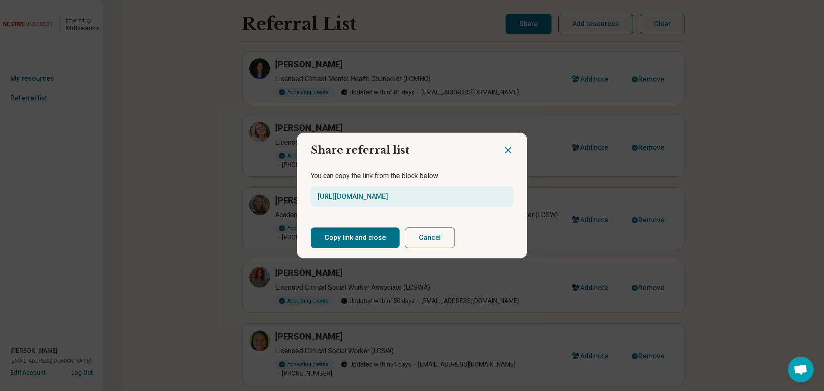
click at [346, 236] on button "Copy link and close" at bounding box center [355, 238] width 89 height 21
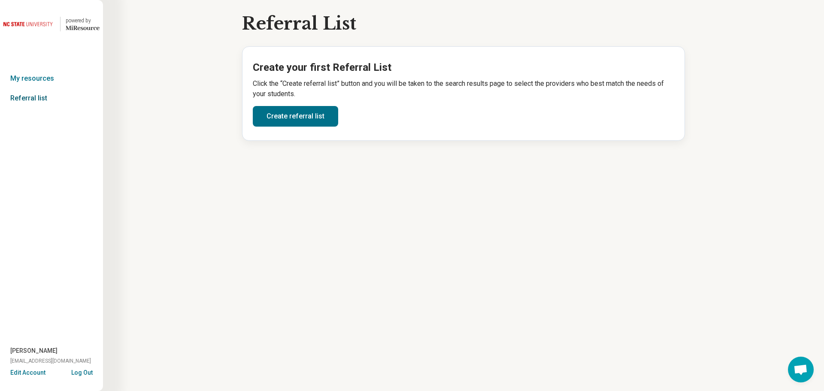
click at [39, 96] on link "Referral list" at bounding box center [51, 98] width 103 height 20
click at [46, 79] on link "My resources" at bounding box center [51, 79] width 103 height 20
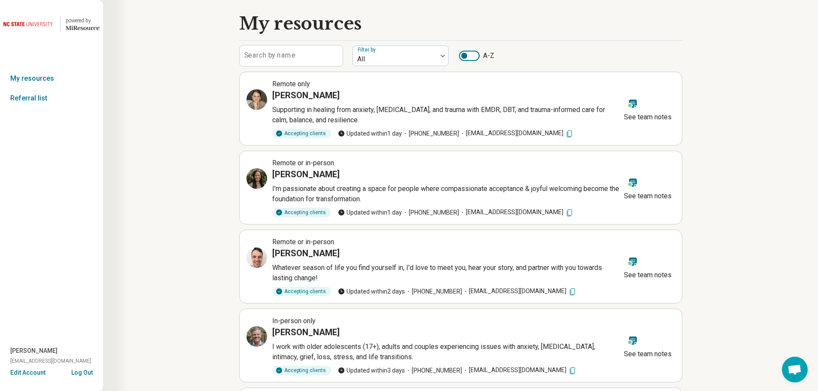
click at [635, 109] on icon at bounding box center [632, 103] width 17 height 17
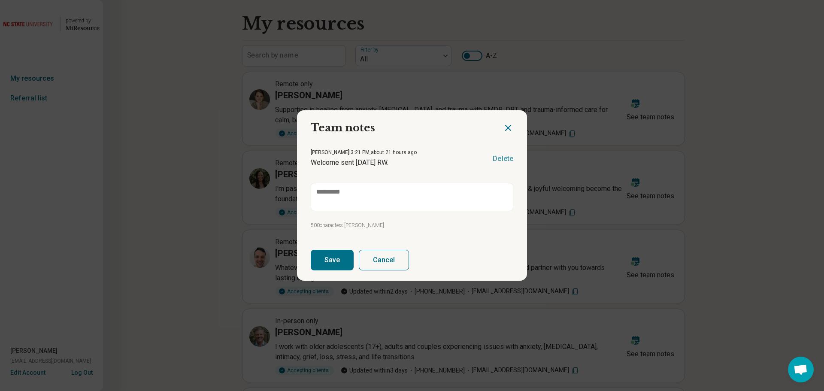
click at [506, 129] on icon "Close dialog" at bounding box center [508, 127] width 5 height 5
type textarea "*"
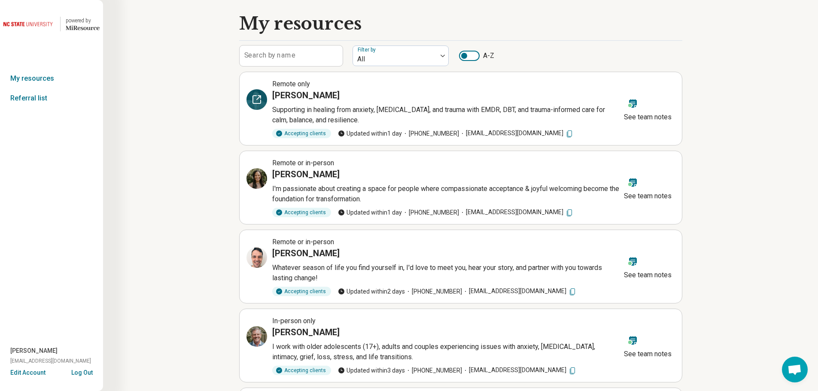
click at [254, 99] on icon at bounding box center [257, 99] width 10 height 10
click at [35, 76] on link "My resources" at bounding box center [51, 79] width 103 height 20
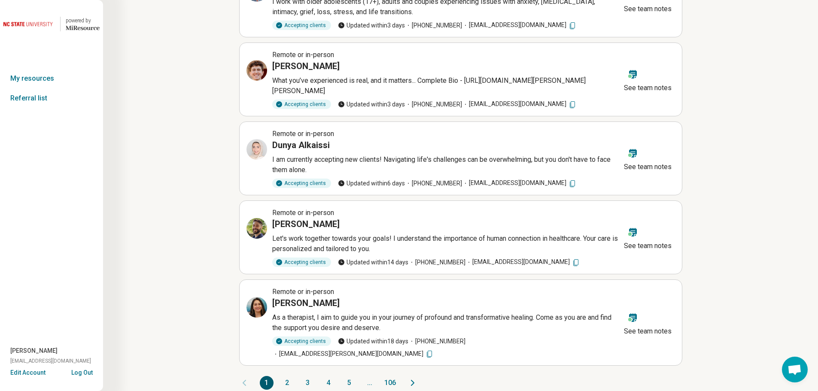
scroll to position [131, 0]
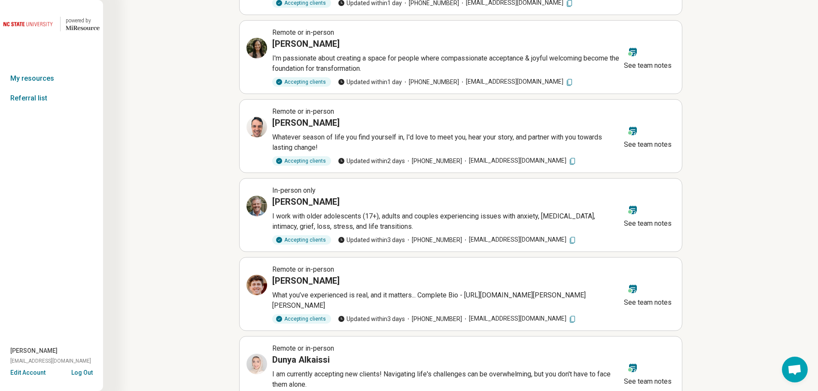
click at [23, 14] on img at bounding box center [29, 24] width 52 height 21
